Goal: Information Seeking & Learning: Learn about a topic

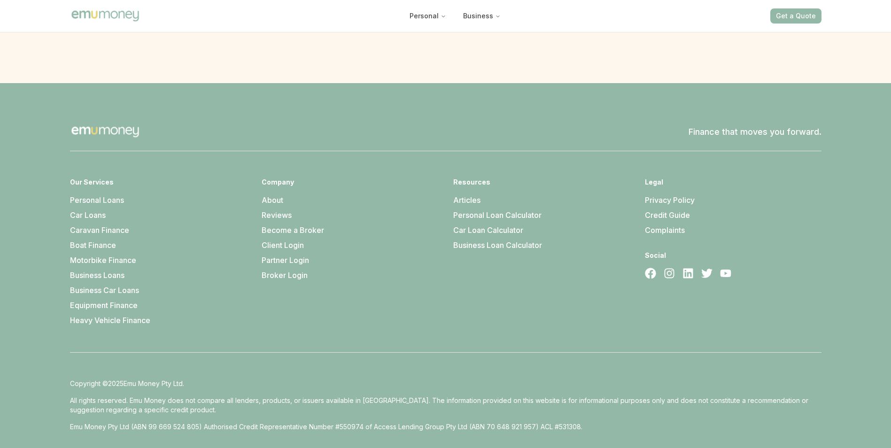
scroll to position [2656, 0]
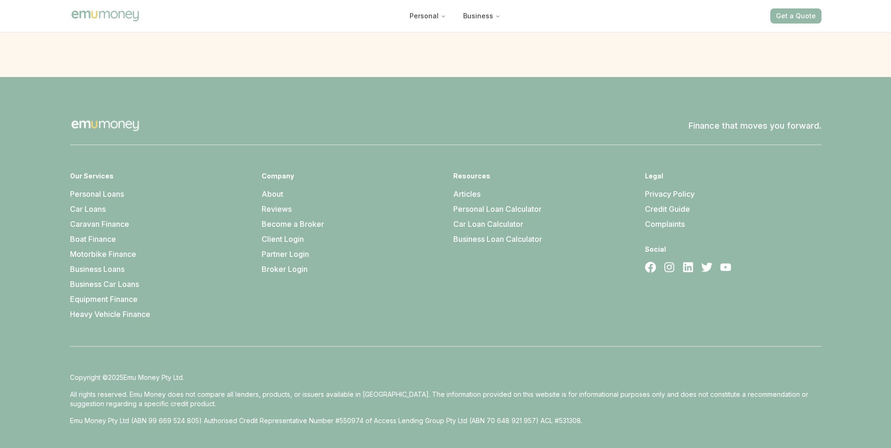
click at [264, 189] on link "About" at bounding box center [273, 193] width 22 height 9
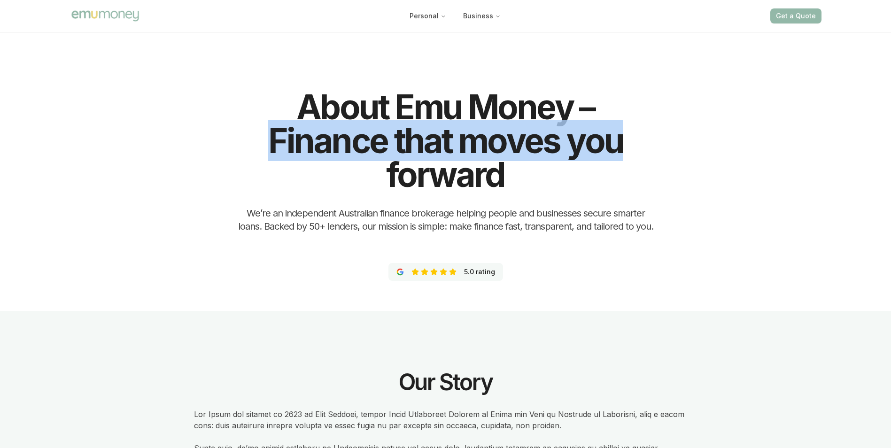
drag, startPoint x: 272, startPoint y: 137, endPoint x: 635, endPoint y: 140, distance: 362.7
click at [635, 140] on h1 "About Emu Money – Finance that moves you forward" at bounding box center [445, 140] width 421 height 101
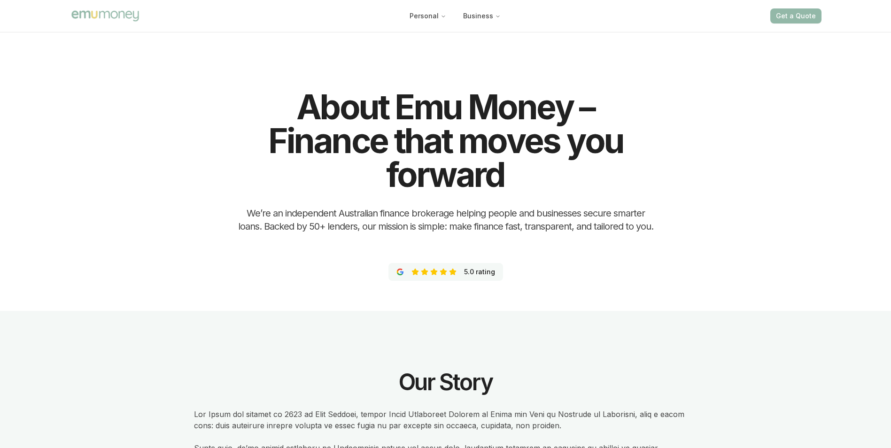
click at [318, 213] on h2 "We’re an independent Australian finance brokerage helping people and businesses…" at bounding box center [445, 220] width 421 height 26
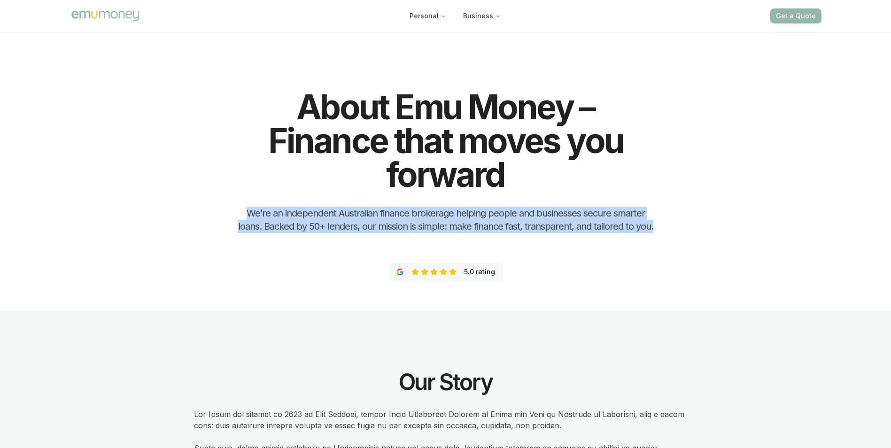
drag, startPoint x: 228, startPoint y: 212, endPoint x: 682, endPoint y: 232, distance: 454.2
click at [682, 232] on div "About Emu Money – Finance that moves you forward We’re an independent Australia…" at bounding box center [445, 170] width 789 height 281
copy h2 "We’re an independent Australian finance brokerage helping people and businesses…"
